Goal: Transaction & Acquisition: Purchase product/service

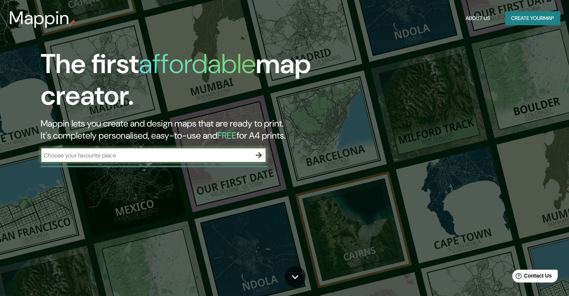
click at [205, 154] on input "text" at bounding box center [146, 155] width 211 height 9
type input "[GEOGRAPHIC_DATA]"
click at [260, 156] on icon "button" at bounding box center [259, 155] width 6 height 6
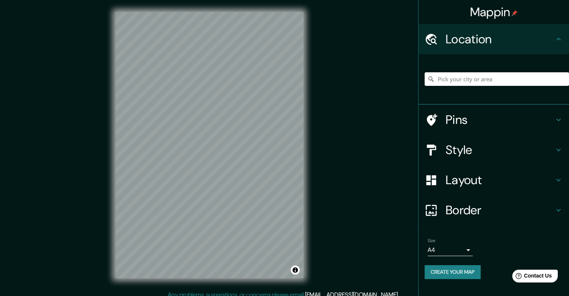
click at [471, 183] on h4 "Layout" at bounding box center [500, 179] width 108 height 15
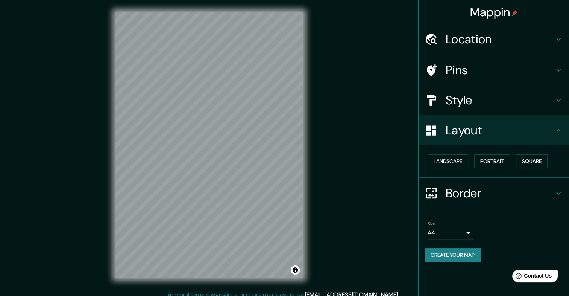
click at [477, 102] on h4 "Style" at bounding box center [500, 100] width 108 height 15
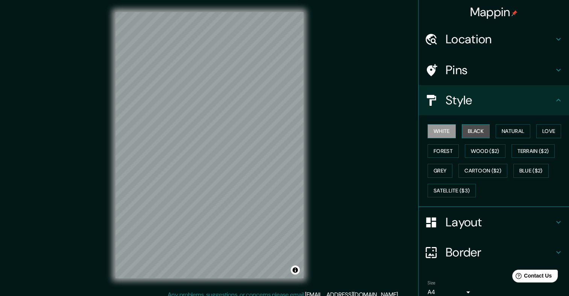
click at [469, 129] on button "Black" at bounding box center [476, 131] width 28 height 14
click at [497, 128] on button "Natural" at bounding box center [513, 131] width 35 height 14
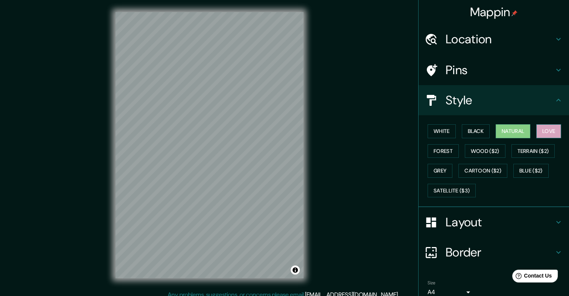
click at [543, 128] on button "Love" at bounding box center [549, 131] width 25 height 14
click at [446, 149] on button "Forest" at bounding box center [443, 151] width 31 height 14
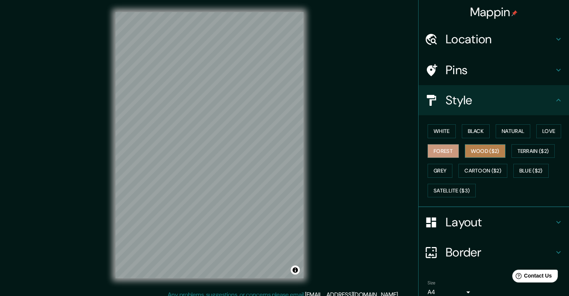
click at [467, 152] on button "Wood ($2)" at bounding box center [485, 151] width 41 height 14
click at [522, 150] on button "Terrain ($2)" at bounding box center [534, 151] width 44 height 14
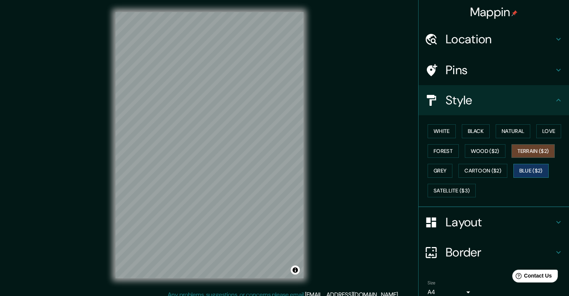
click at [522, 168] on button "Blue ($2)" at bounding box center [531, 171] width 35 height 14
click at [434, 170] on button "Grey" at bounding box center [440, 171] width 25 height 14
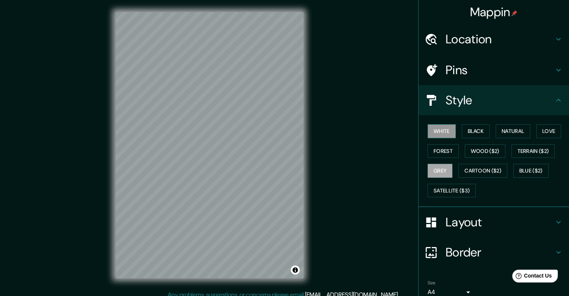
click at [434, 130] on button "White" at bounding box center [442, 131] width 28 height 14
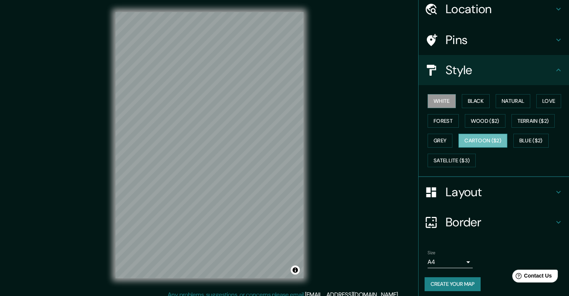
scroll to position [33, 0]
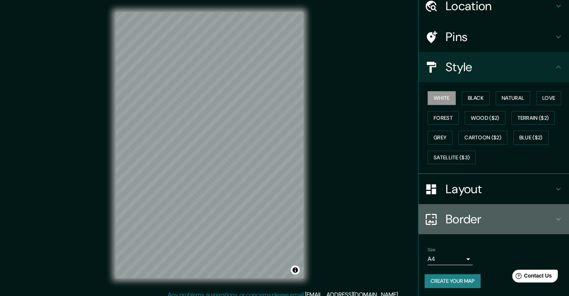
click at [470, 217] on h4 "Border" at bounding box center [500, 219] width 108 height 15
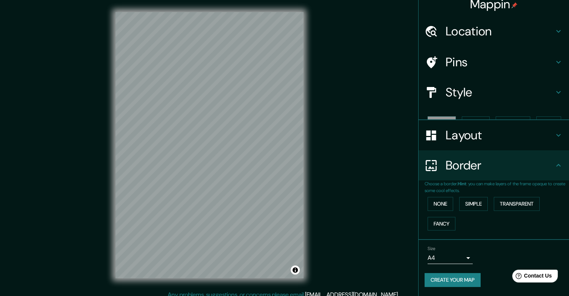
scroll to position [0, 0]
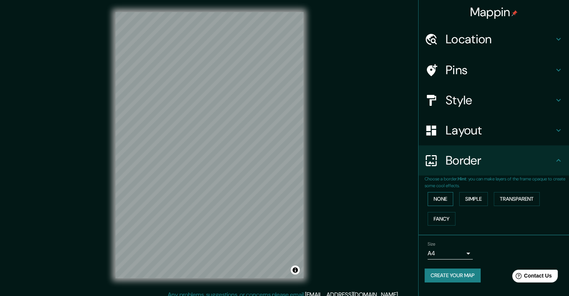
click at [437, 200] on button "None" at bounding box center [441, 199] width 26 height 14
click at [485, 201] on button "Simple" at bounding box center [474, 199] width 29 height 14
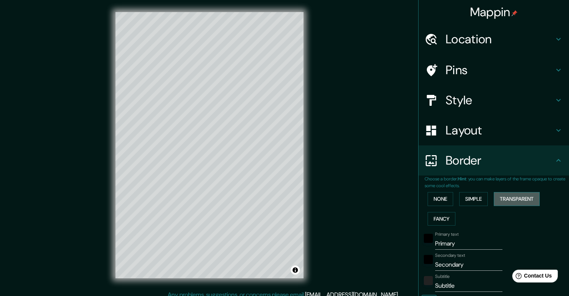
click at [513, 198] on button "Transparent" at bounding box center [517, 199] width 46 height 14
click at [437, 218] on button "Fancy" at bounding box center [442, 219] width 28 height 14
click at [432, 195] on button "None" at bounding box center [441, 199] width 26 height 14
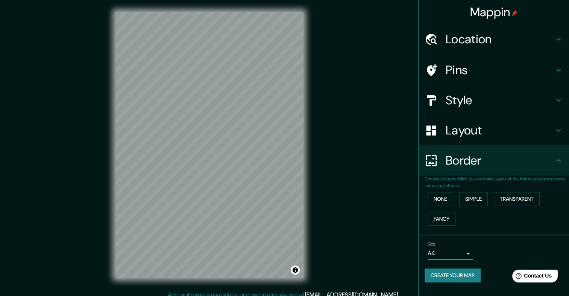
scroll to position [6, 0]
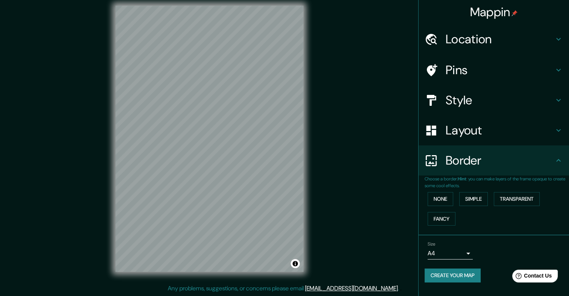
click at [470, 276] on button "Create your map" at bounding box center [453, 275] width 56 height 14
click at [448, 270] on button "Create your map" at bounding box center [453, 275] width 56 height 14
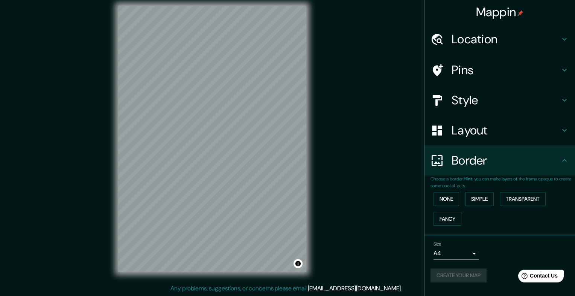
click at [465, 254] on body "Mappin Location Pins Style Layout Border Choose a border. Hint : you can make l…" at bounding box center [287, 142] width 575 height 296
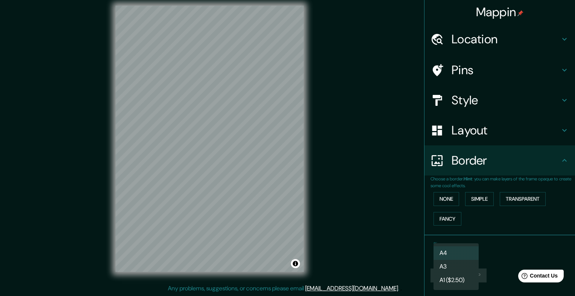
click at [465, 254] on li "A4" at bounding box center [456, 253] width 45 height 14
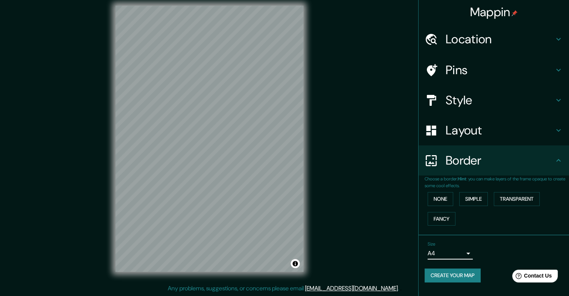
click at [458, 271] on button "Create your map" at bounding box center [453, 275] width 56 height 14
click at [462, 273] on button "Create your map" at bounding box center [453, 275] width 56 height 14
click at [295, 263] on button "Toggle attribution" at bounding box center [295, 263] width 9 height 9
